Goal: Task Accomplishment & Management: Use online tool/utility

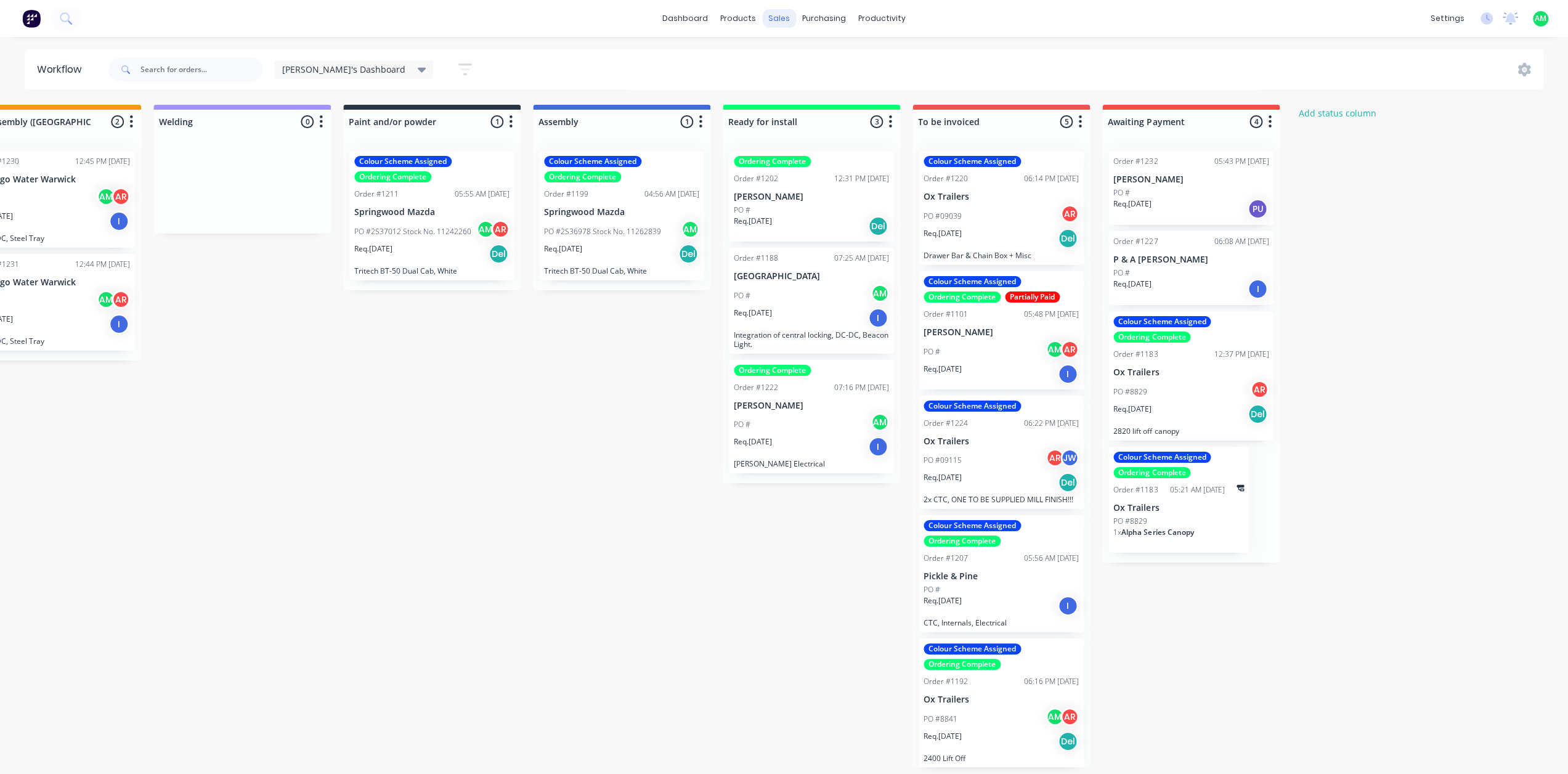
scroll to position [1, 0]
click at [789, 63] on icon at bounding box center [783, 59] width 11 height 11
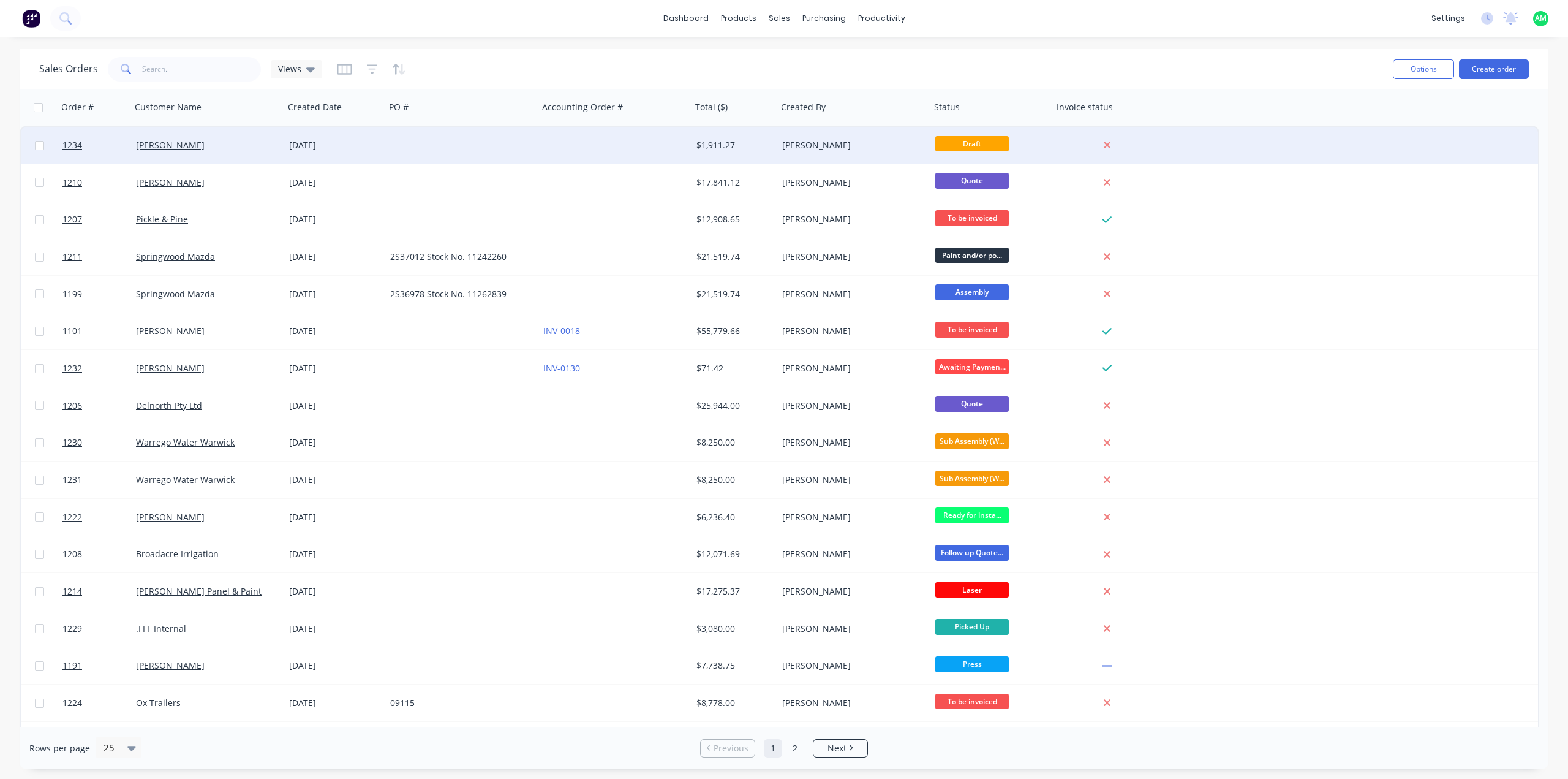
click at [238, 139] on div "[PERSON_NAME]" at bounding box center [204, 145] width 136 height 12
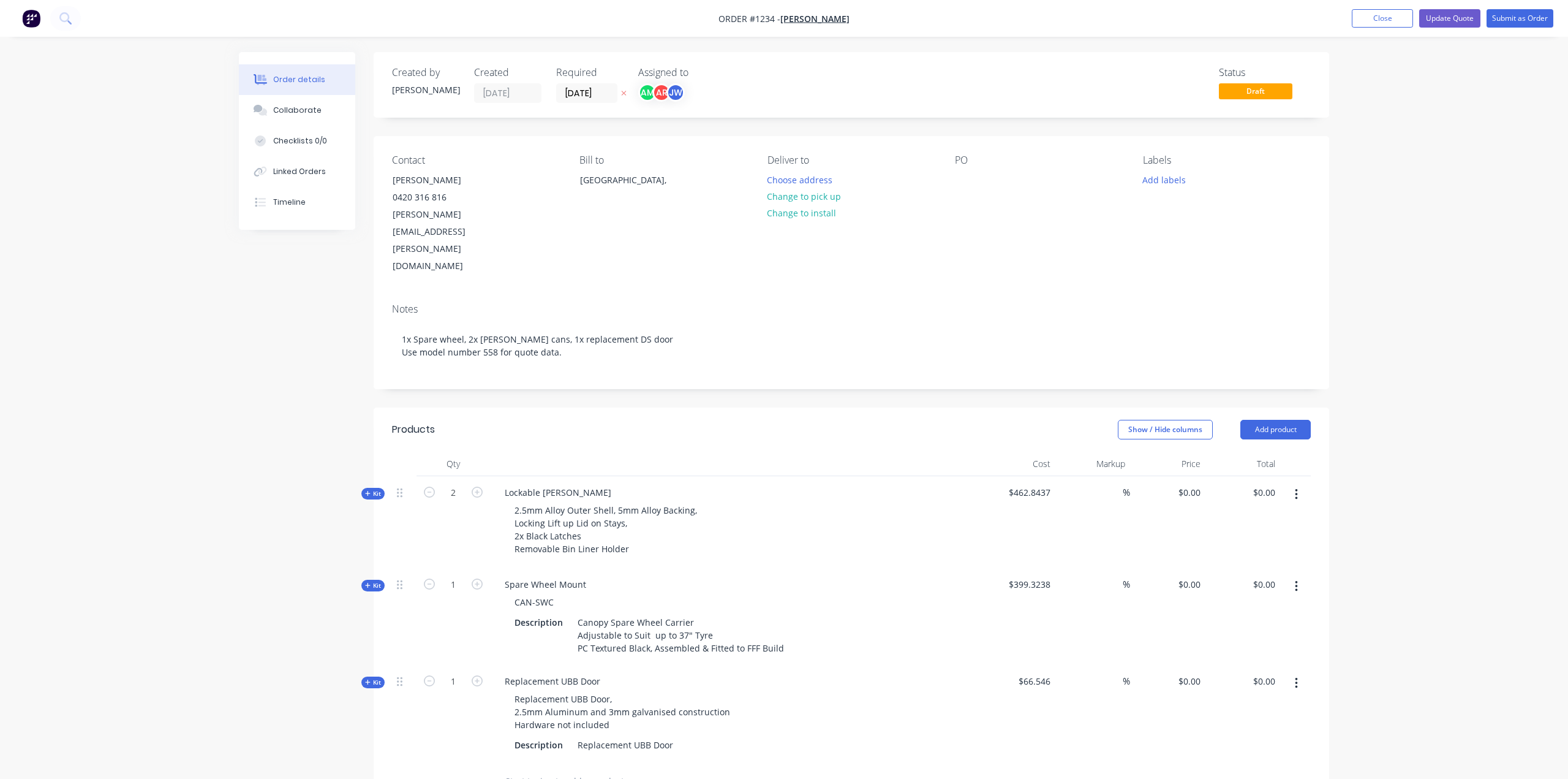
type input "18.83"
type input "$550.00"
type input "$1,100.00"
type input "40"
type input "$559.0533"
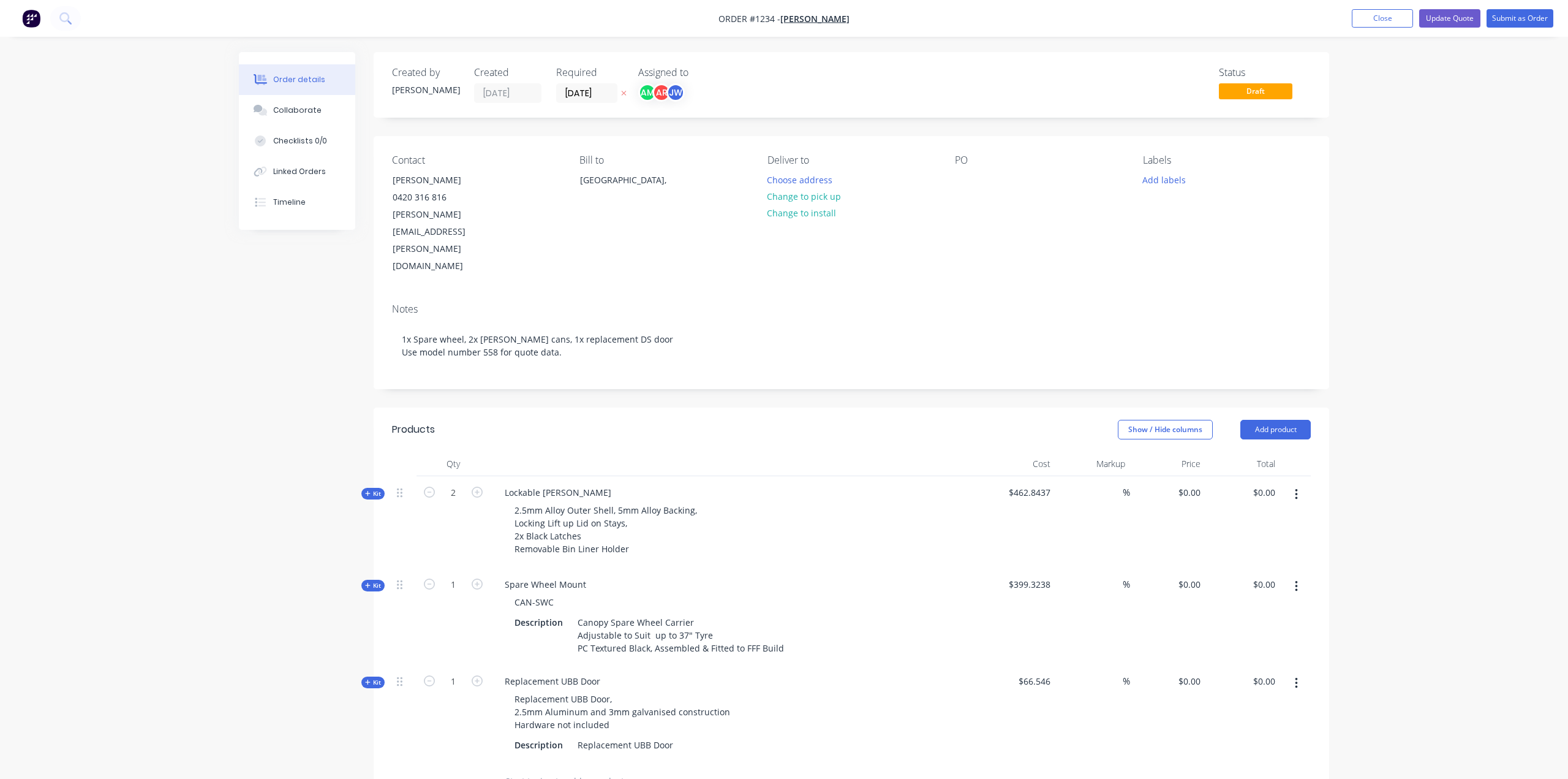
type input "$559.05"
type input "17.9"
type input "$78.46"
